Goal: Information Seeking & Learning: Learn about a topic

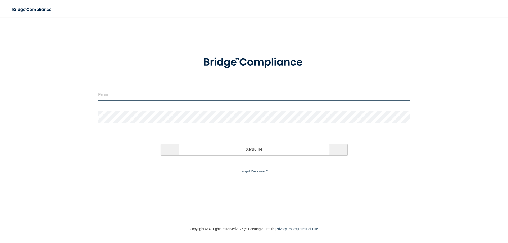
type input "[EMAIL_ADDRESS][DOMAIN_NAME]"
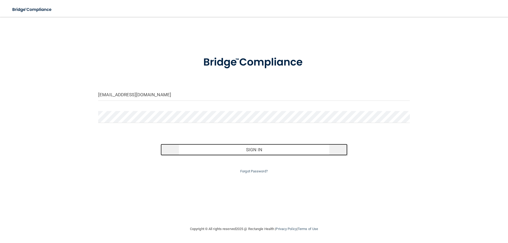
click at [253, 148] on button "Sign In" at bounding box center [254, 150] width 187 height 12
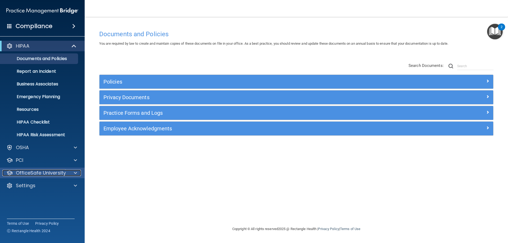
click at [27, 174] on p "OfficeSafe University" at bounding box center [41, 173] width 50 height 6
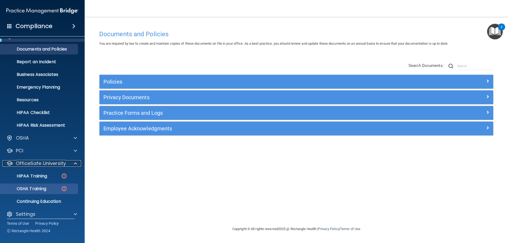
scroll to position [15, 0]
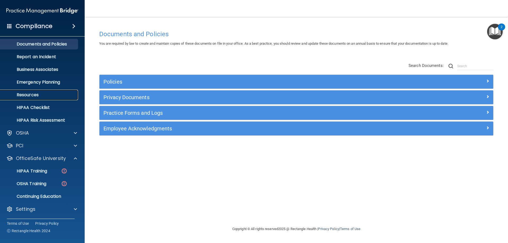
click at [26, 95] on p "Resources" at bounding box center [39, 94] width 72 height 5
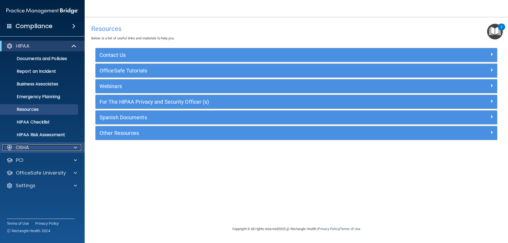
click at [28, 145] on p "OSHA" at bounding box center [22, 148] width 13 height 6
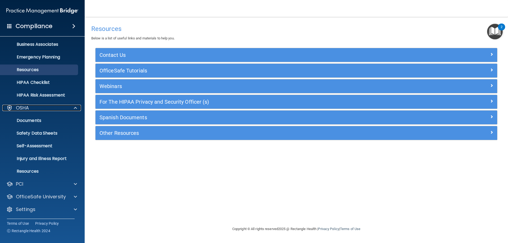
scroll to position [40, 0]
click at [24, 109] on p "OSHA" at bounding box center [22, 108] width 13 height 6
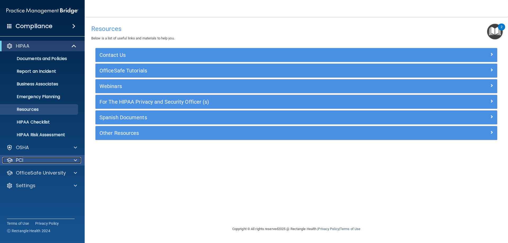
click at [25, 160] on div "PCI" at bounding box center [35, 160] width 66 height 6
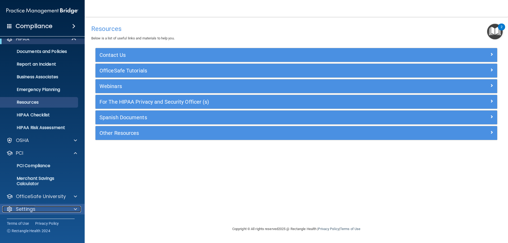
click at [20, 209] on p "Settings" at bounding box center [26, 209] width 20 height 6
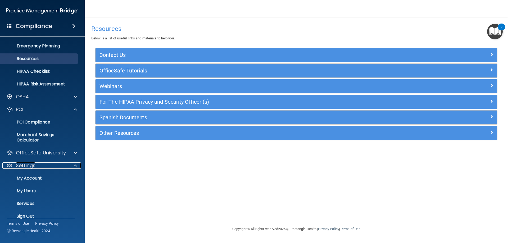
scroll to position [58, 0]
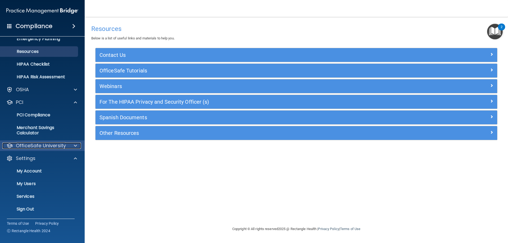
click at [36, 145] on p "OfficeSafe University" at bounding box center [41, 146] width 50 height 6
click at [29, 147] on p "OfficeSafe University" at bounding box center [41, 146] width 50 height 6
click at [26, 197] on p "Services" at bounding box center [39, 196] width 72 height 5
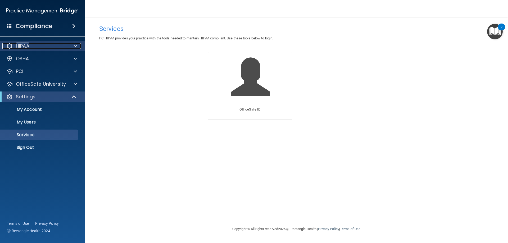
click at [21, 45] on p "HIPAA" at bounding box center [23, 46] width 14 height 6
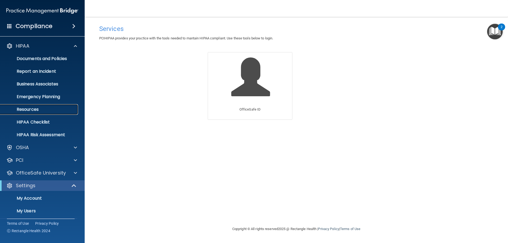
click at [29, 109] on p "Resources" at bounding box center [39, 109] width 72 height 5
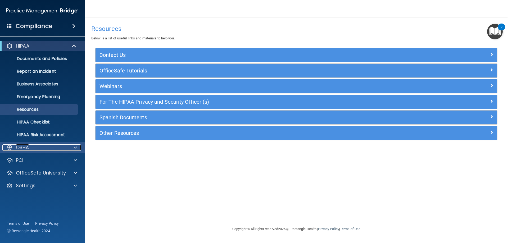
click at [26, 149] on p "OSHA" at bounding box center [22, 148] width 13 height 6
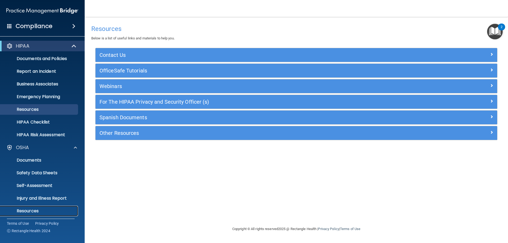
click at [30, 210] on p "Resources" at bounding box center [39, 211] width 72 height 5
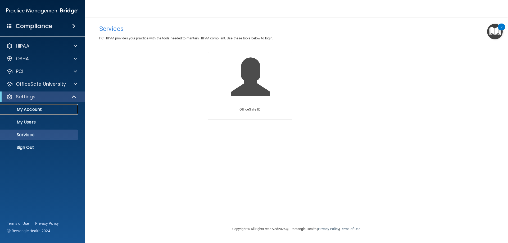
click at [34, 110] on p "My Account" at bounding box center [39, 109] width 72 height 5
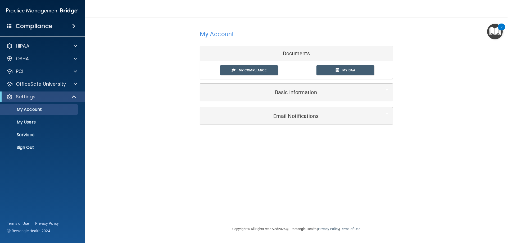
click at [499, 31] on img "Open Resource Center, 2 new notifications" at bounding box center [496, 32] width 16 height 16
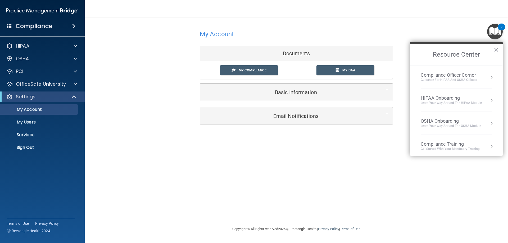
click at [27, 26] on h4 "Compliance" at bounding box center [34, 26] width 37 height 7
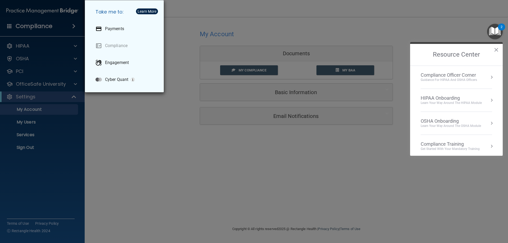
click at [29, 25] on div "Take me to: Payments Compliance Engagement Cyber Quant" at bounding box center [254, 121] width 508 height 243
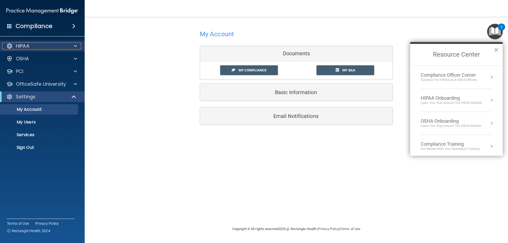
click at [25, 45] on p "HIPAA" at bounding box center [23, 46] width 14 height 6
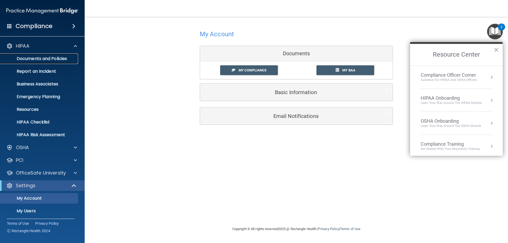
click at [37, 60] on p "Documents and Policies" at bounding box center [39, 58] width 72 height 5
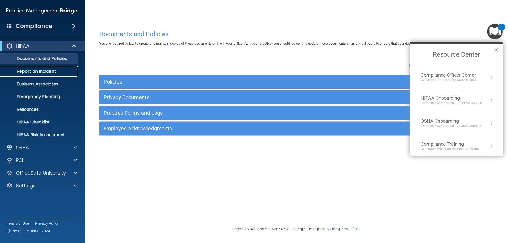
click at [43, 70] on p "Report an Incident" at bounding box center [39, 71] width 72 height 5
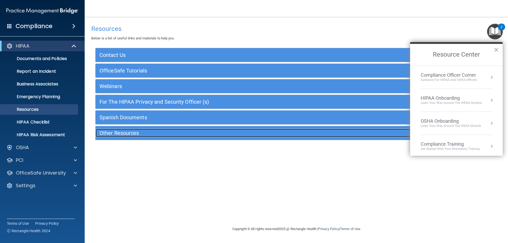
click at [112, 132] on h5 "Other Resources" at bounding box center [247, 133] width 294 height 6
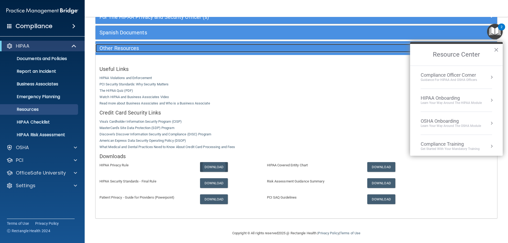
scroll to position [88, 0]
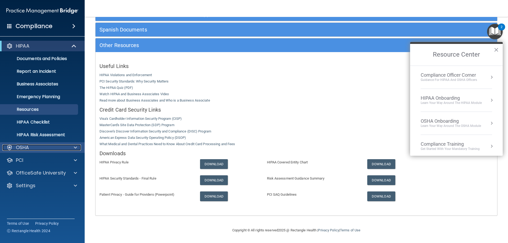
click at [19, 150] on p "OSHA" at bounding box center [22, 148] width 13 height 6
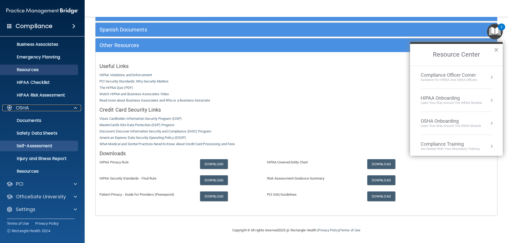
scroll to position [40, 0]
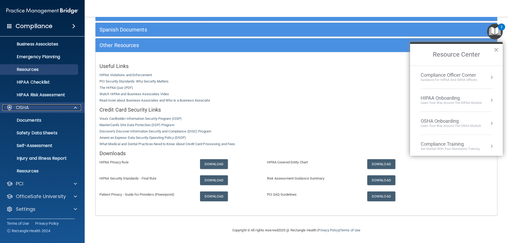
click at [24, 109] on p "OSHA" at bounding box center [22, 108] width 13 height 6
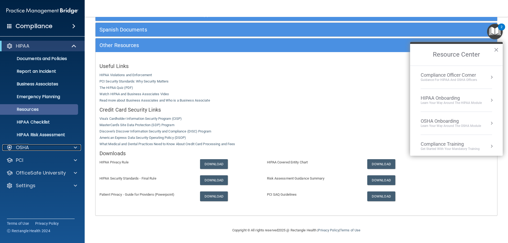
scroll to position [0, 0]
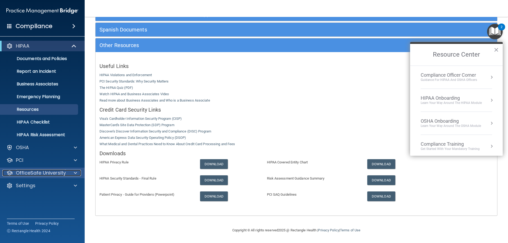
click at [49, 174] on p "OfficeSafe University" at bounding box center [41, 173] width 50 height 6
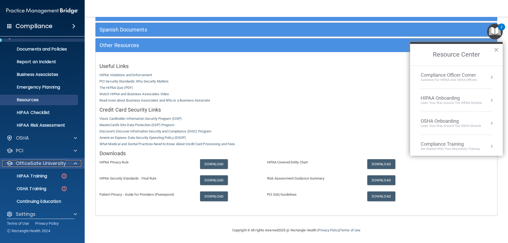
scroll to position [15, 0]
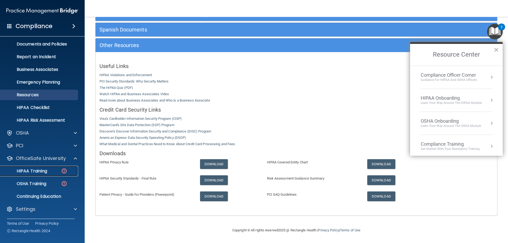
click at [33, 170] on p "HIPAA Training" at bounding box center [25, 171] width 44 height 5
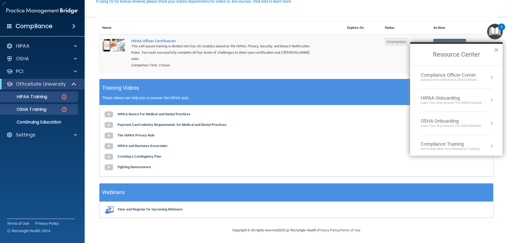
scroll to position [96, 0]
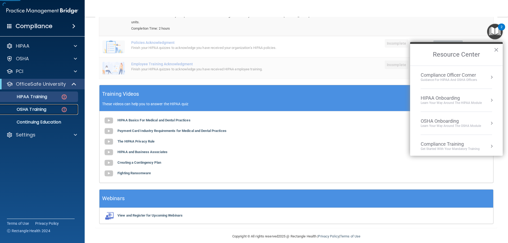
click at [33, 109] on p "OSHA Training" at bounding box center [24, 109] width 43 height 5
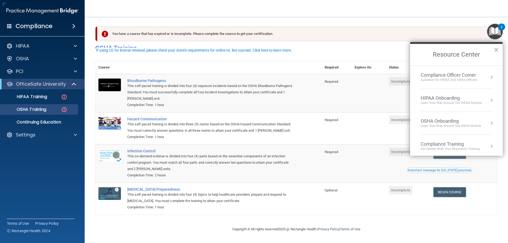
scroll to position [7, 0]
click at [497, 48] on button "×" at bounding box center [496, 50] width 5 height 8
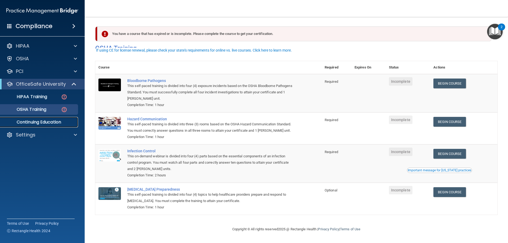
click at [25, 124] on p "Continuing Education" at bounding box center [39, 122] width 72 height 5
